Goal: Check status: Check status

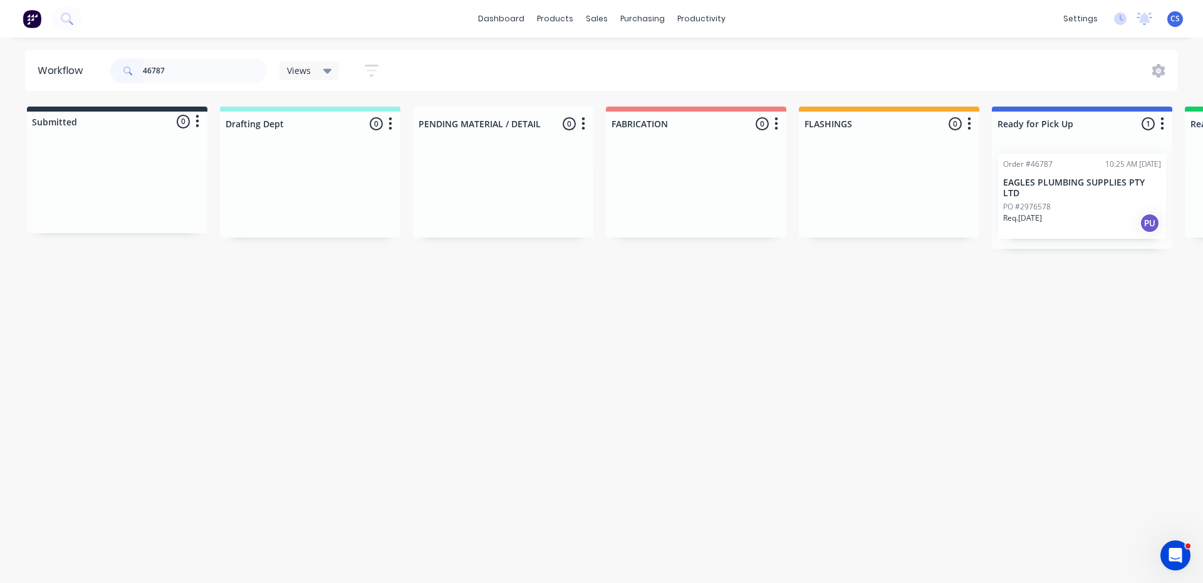
type input "46787"
click at [1070, 201] on div "PO #2976578" at bounding box center [1082, 206] width 158 height 11
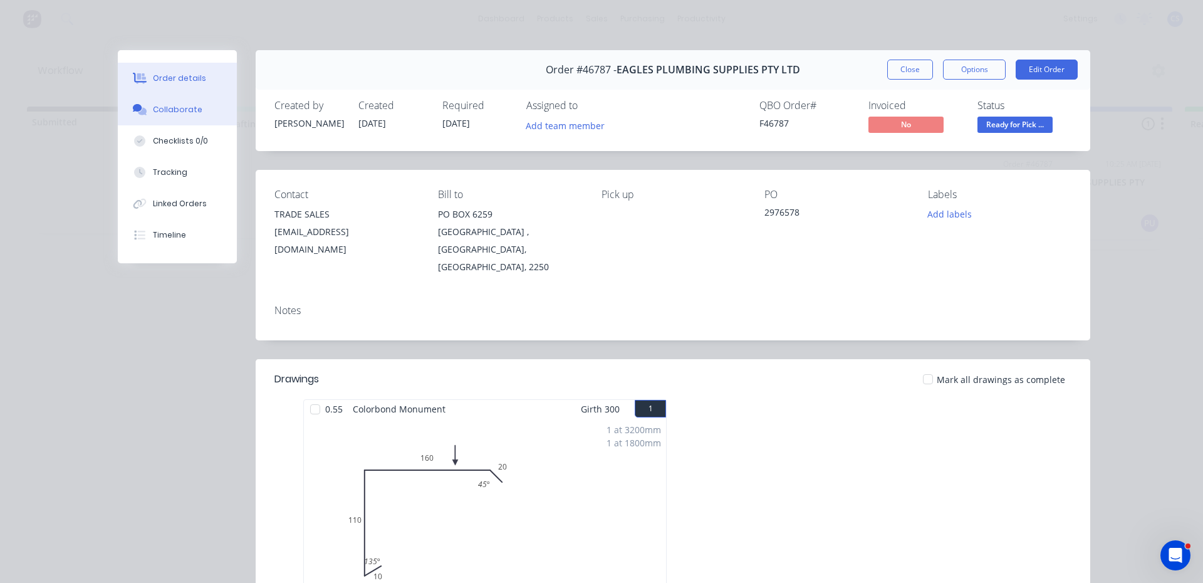
click at [157, 98] on button "Collaborate" at bounding box center [177, 109] width 119 height 31
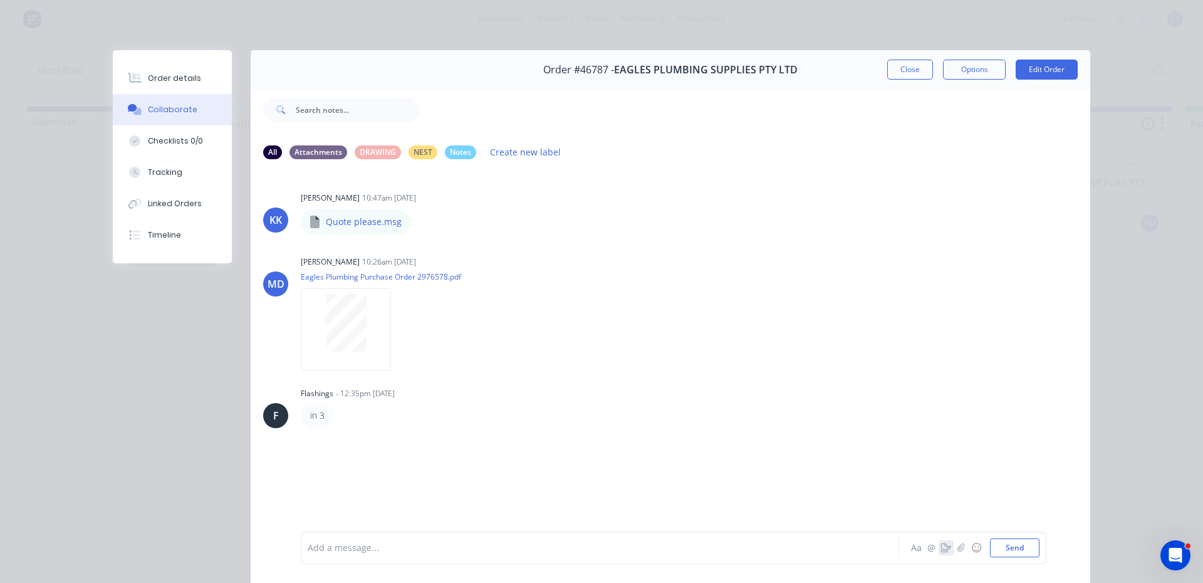
click at [943, 542] on button "button" at bounding box center [946, 547] width 15 height 15
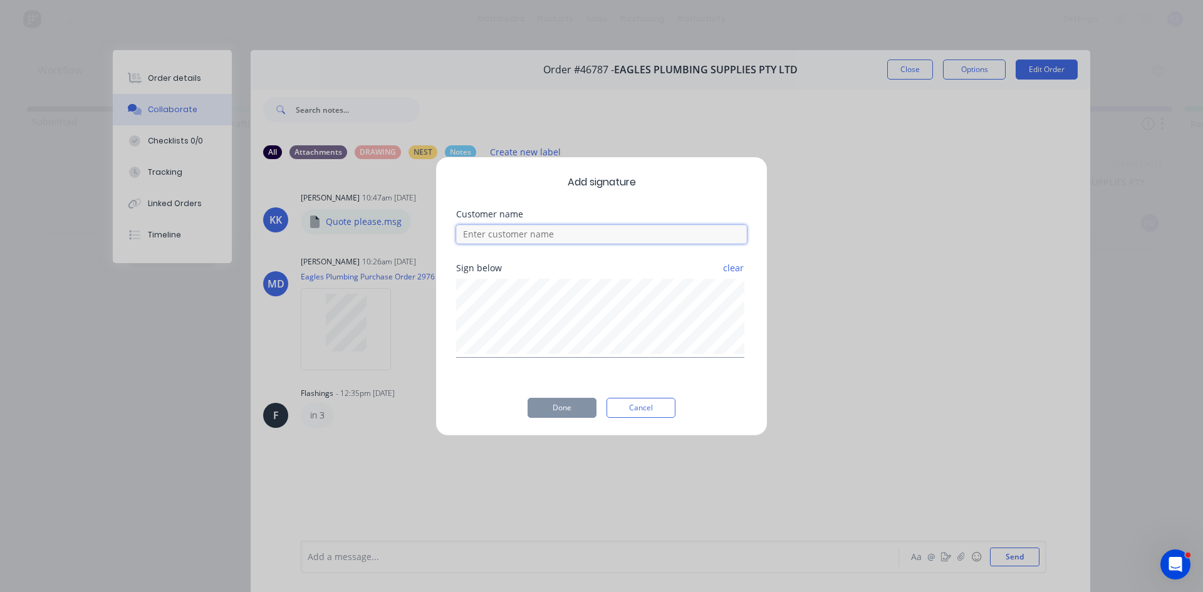
click at [527, 239] on input at bounding box center [601, 234] width 291 height 19
type input "[PERSON_NAME]"
click at [562, 406] on button "Done" at bounding box center [562, 408] width 69 height 20
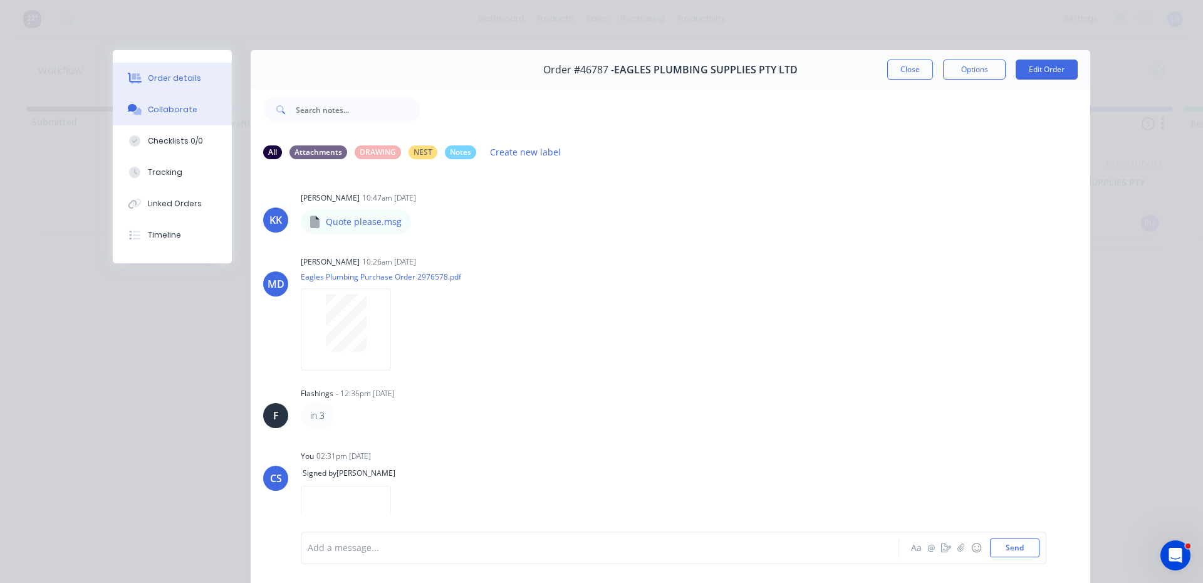
click at [167, 81] on div "Order details" at bounding box center [174, 78] width 53 height 11
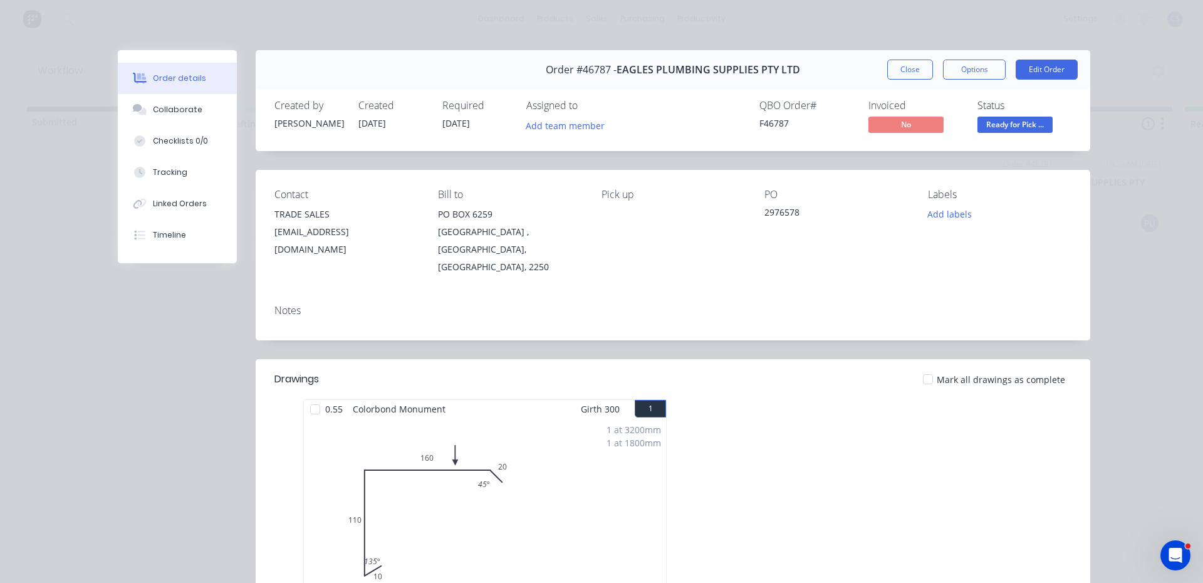
click at [1014, 127] on span "Ready for Pick ..." at bounding box center [1015, 125] width 75 height 16
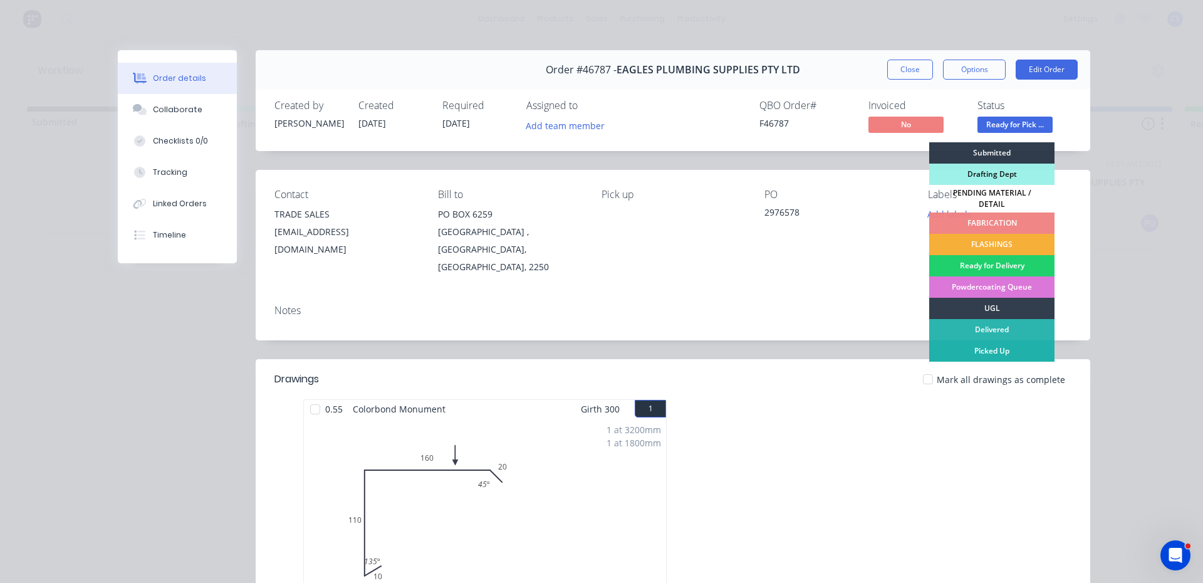
click at [1012, 342] on div "Picked Up" at bounding box center [991, 350] width 125 height 21
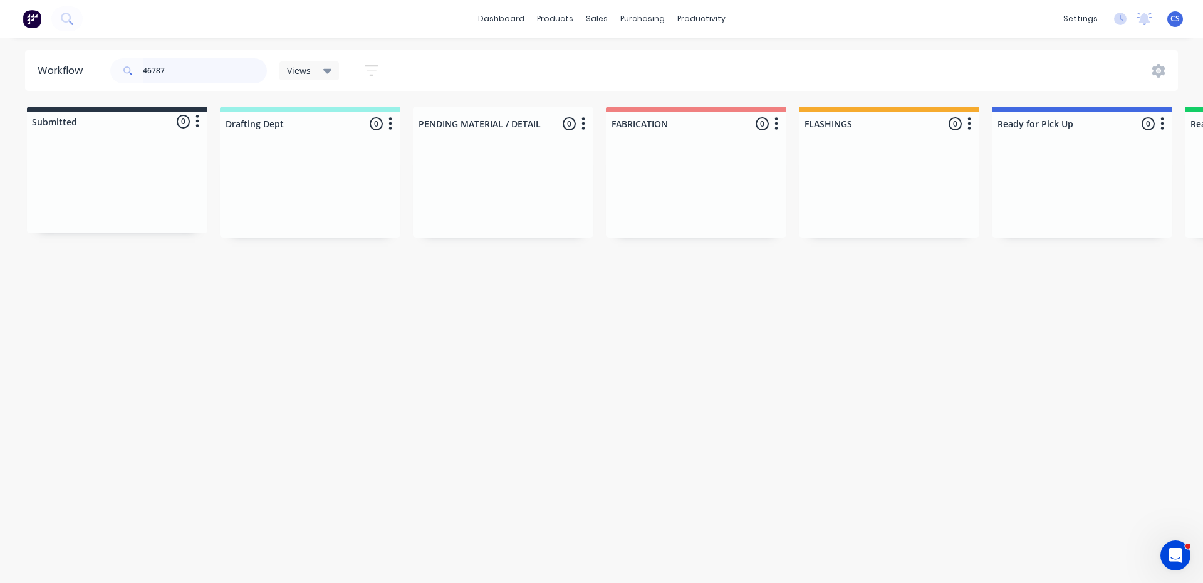
click at [219, 66] on input "46787" at bounding box center [205, 70] width 124 height 25
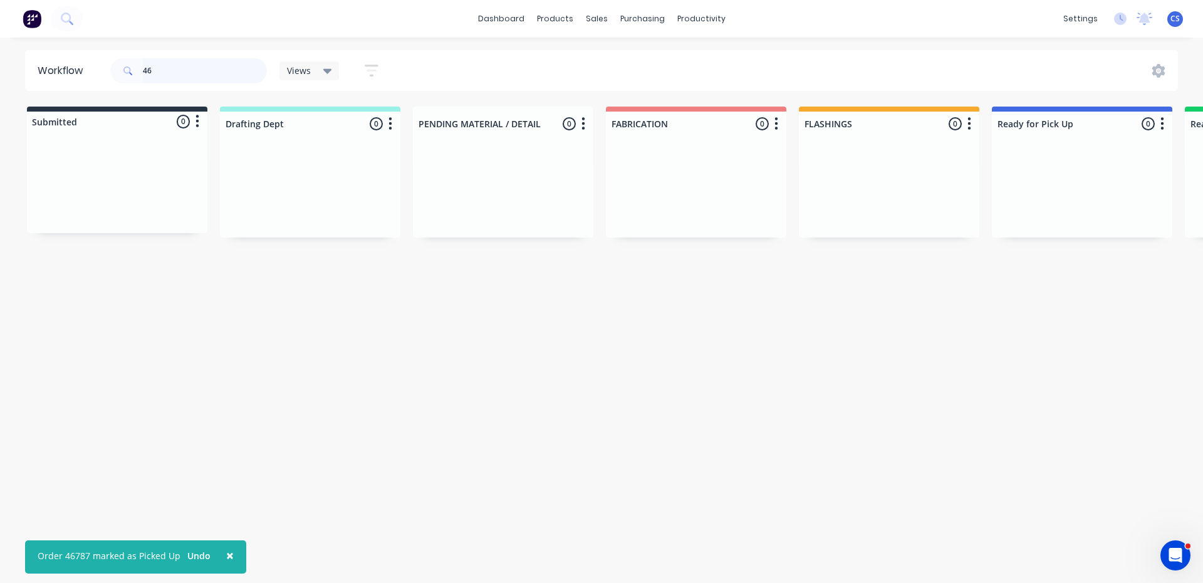
type input "4"
